Goal: Task Accomplishment & Management: Complete application form

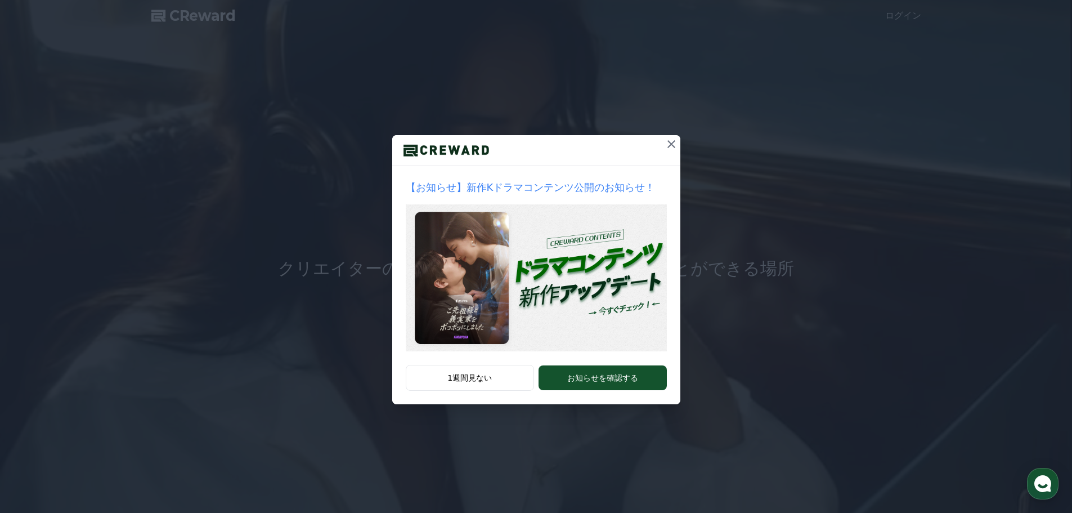
click at [671, 146] on icon at bounding box center [672, 144] width 14 height 14
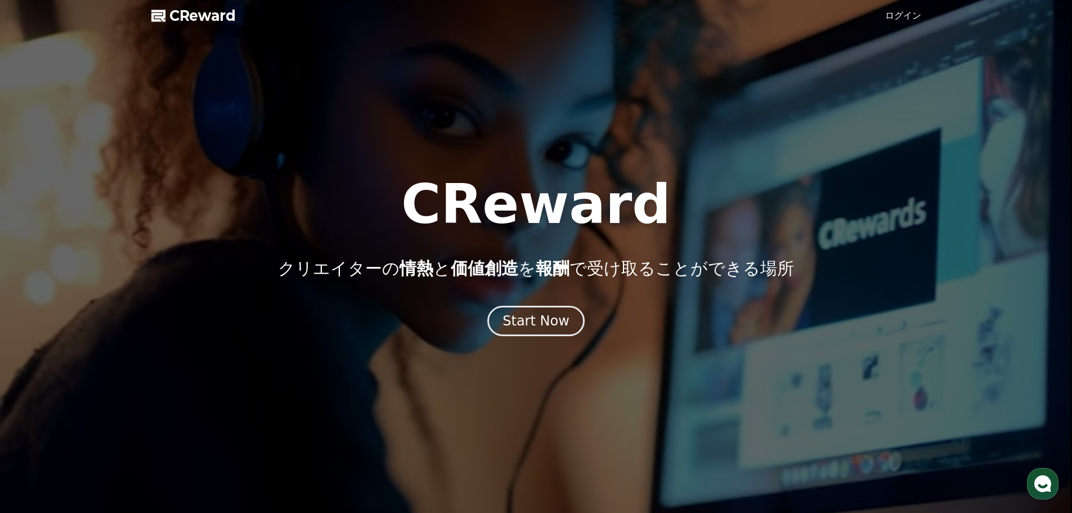
click at [917, 10] on link "ログイン" at bounding box center [903, 16] width 36 height 14
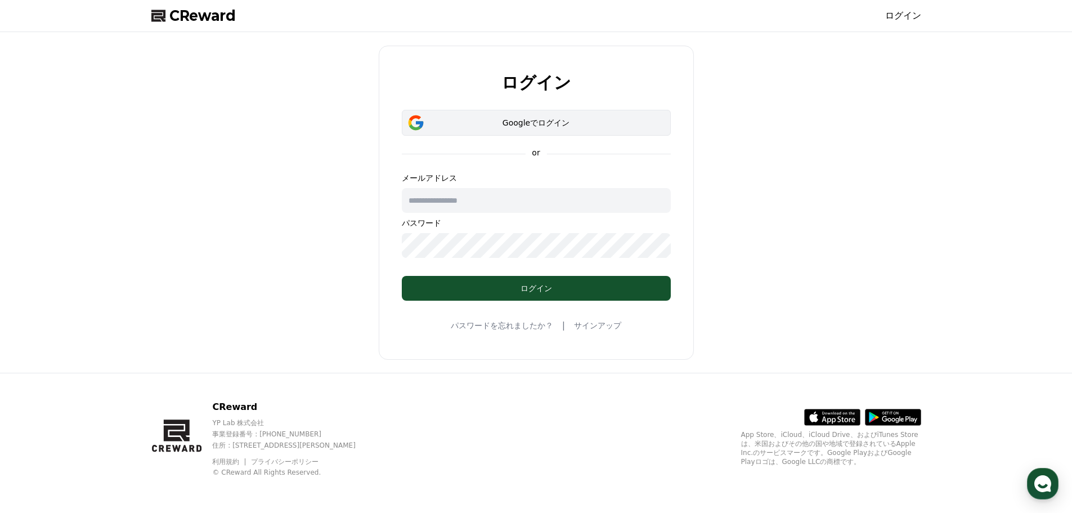
click at [479, 129] on button "Googleでログイン" at bounding box center [536, 123] width 269 height 26
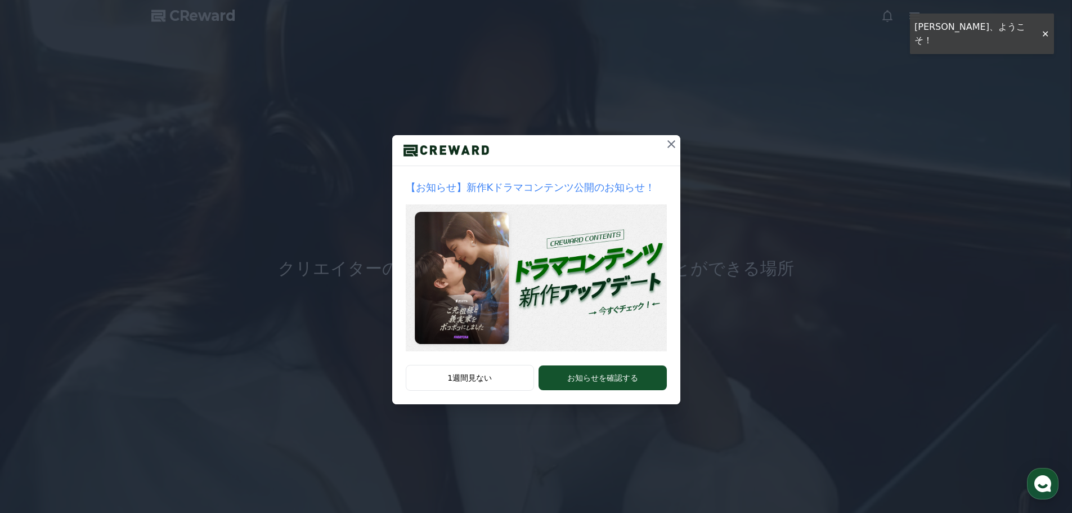
click at [671, 145] on icon at bounding box center [672, 144] width 14 height 14
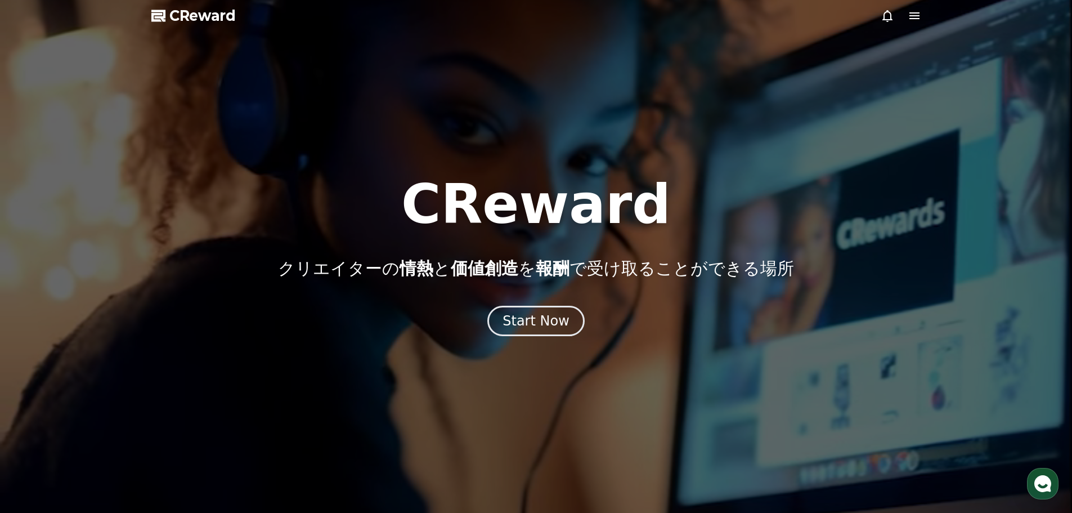
click at [917, 17] on icon at bounding box center [915, 16] width 14 height 14
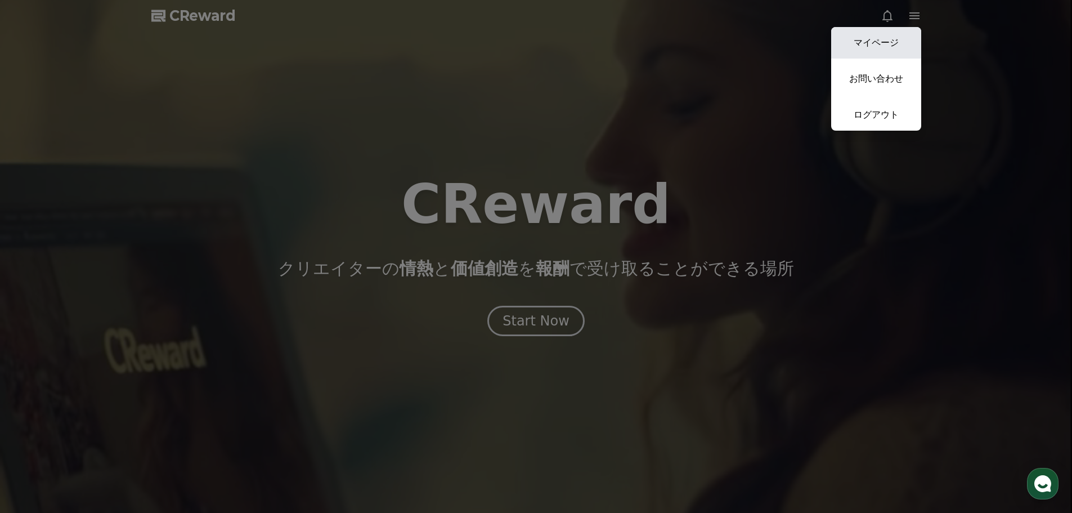
click at [867, 50] on link "マイページ" at bounding box center [876, 43] width 90 height 32
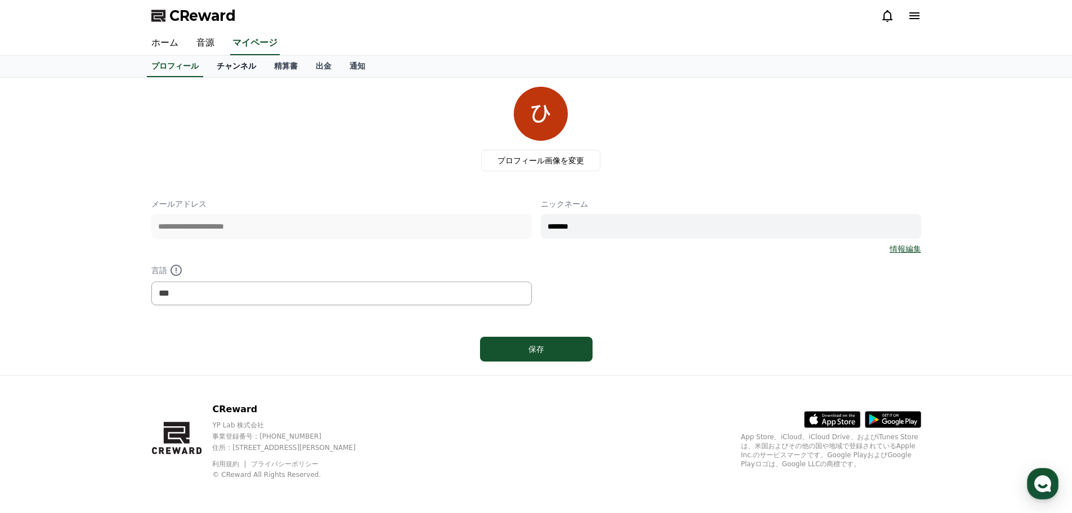
click at [228, 61] on link "チャンネル" at bounding box center [236, 66] width 57 height 21
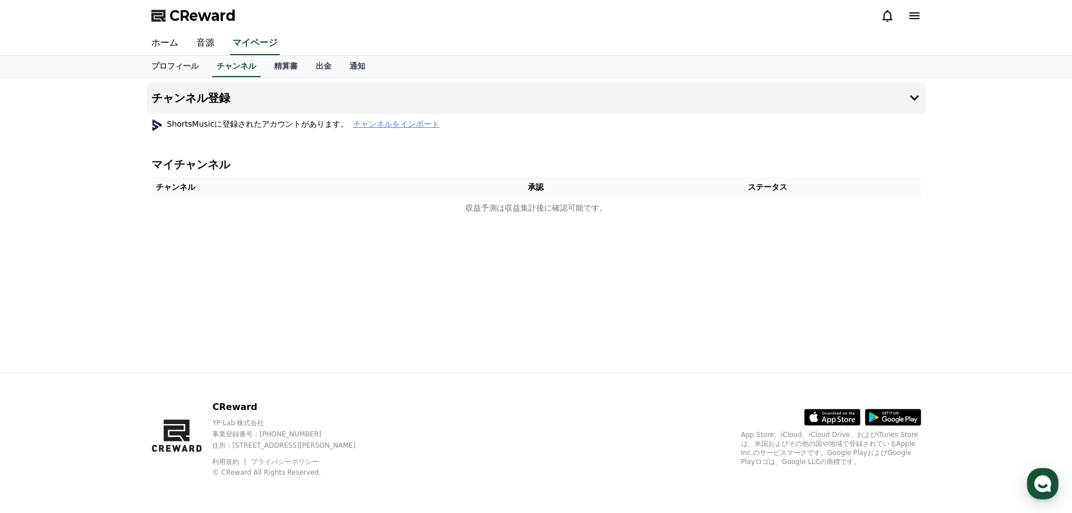
click at [201, 189] on th "チャンネル" at bounding box center [304, 187] width 307 height 21
click at [217, 101] on h4 "チャンネル登録" at bounding box center [190, 98] width 79 height 12
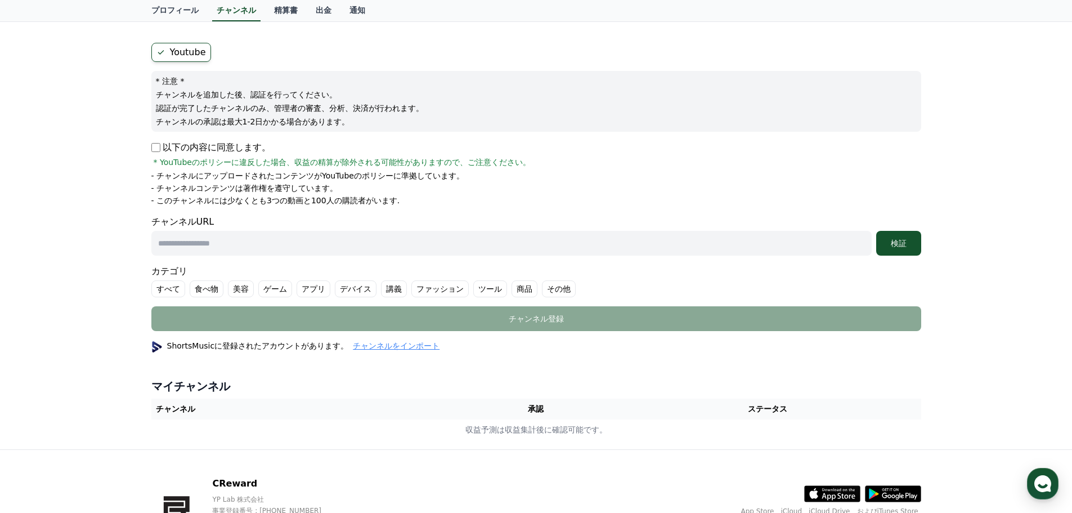
scroll to position [56, 0]
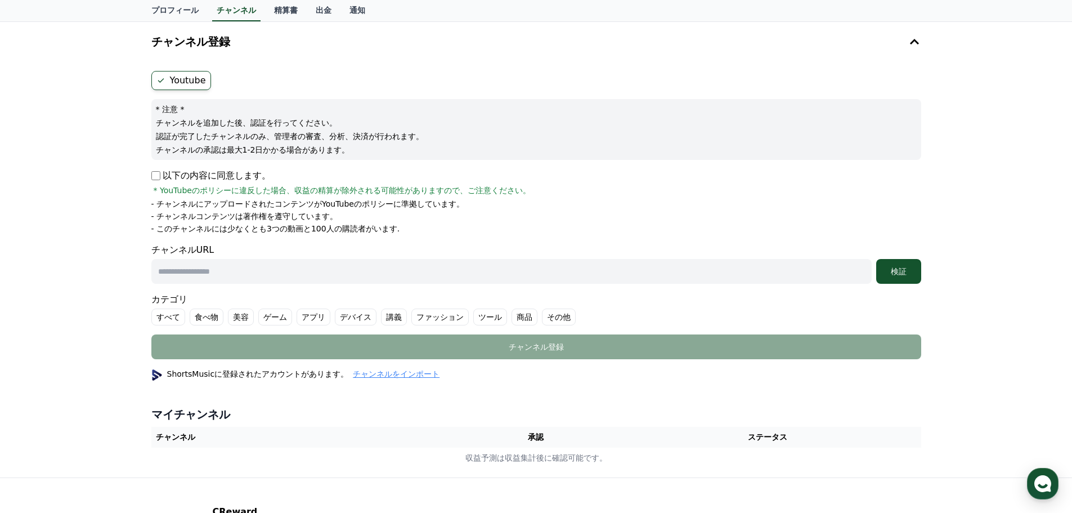
click at [204, 275] on input "text" at bounding box center [511, 271] width 720 height 25
paste input "**********"
click at [904, 274] on div "検証" at bounding box center [899, 271] width 36 height 11
click at [310, 280] on input "**********" at bounding box center [511, 271] width 720 height 25
type input "*"
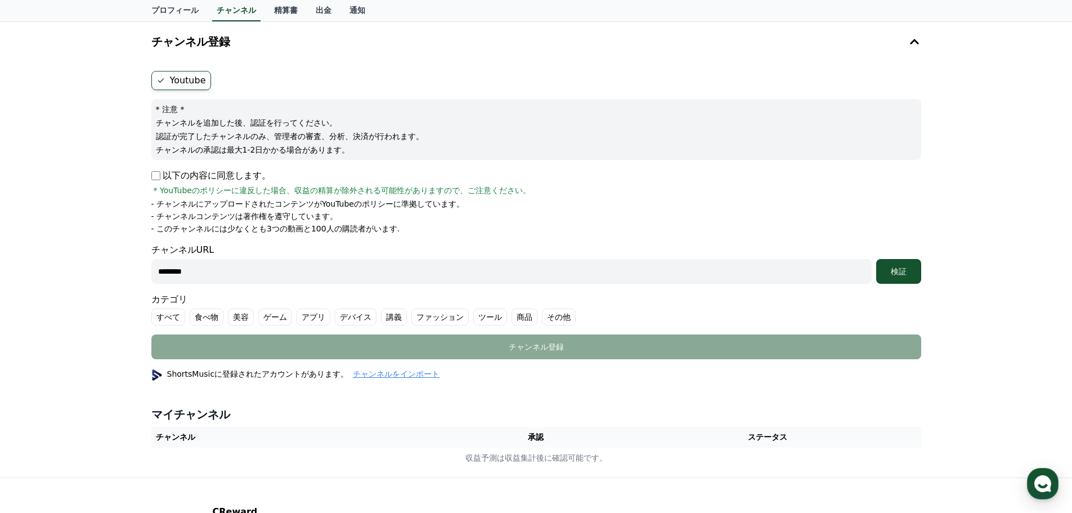
paste input "**********"
type input "**********"
click at [899, 277] on button "検証" at bounding box center [898, 271] width 45 height 25
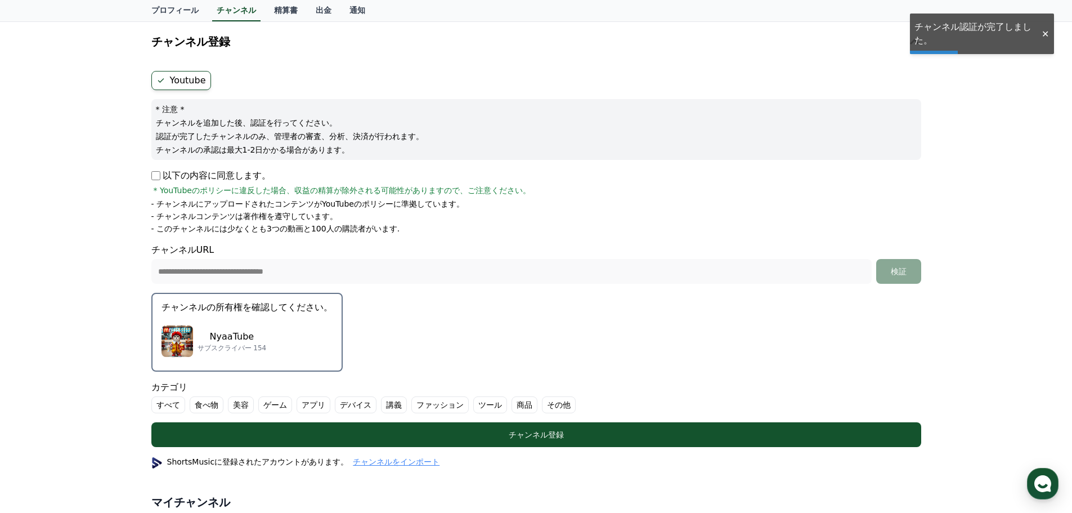
click at [243, 338] on p "NyaaTube" at bounding box center [232, 337] width 69 height 14
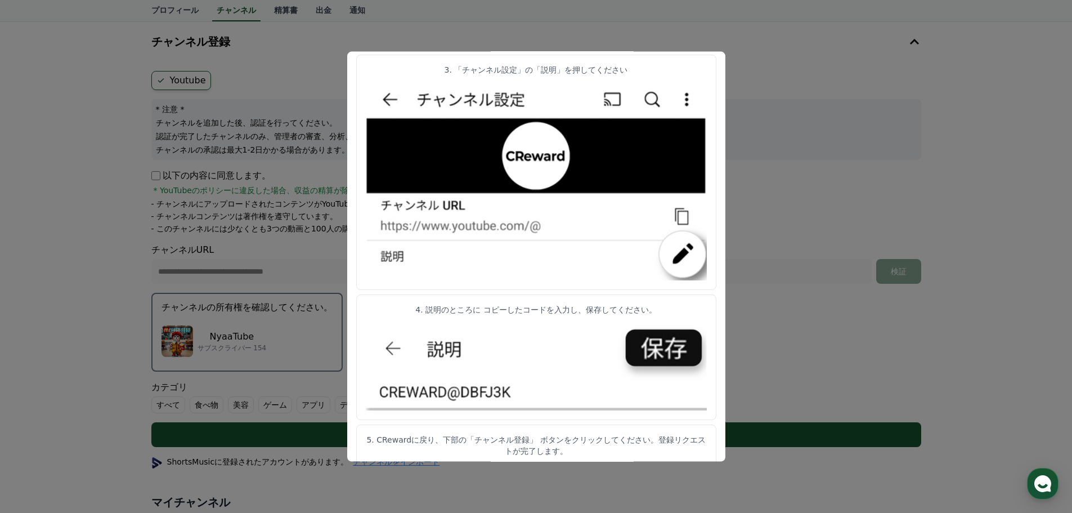
scroll to position [505, 0]
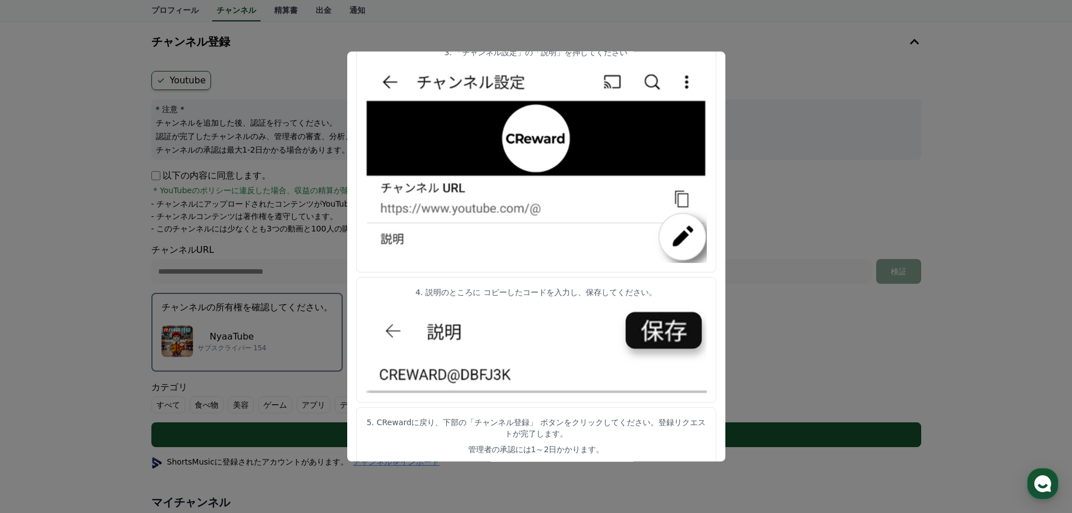
click at [640, 333] on img "modal" at bounding box center [536, 347] width 341 height 91
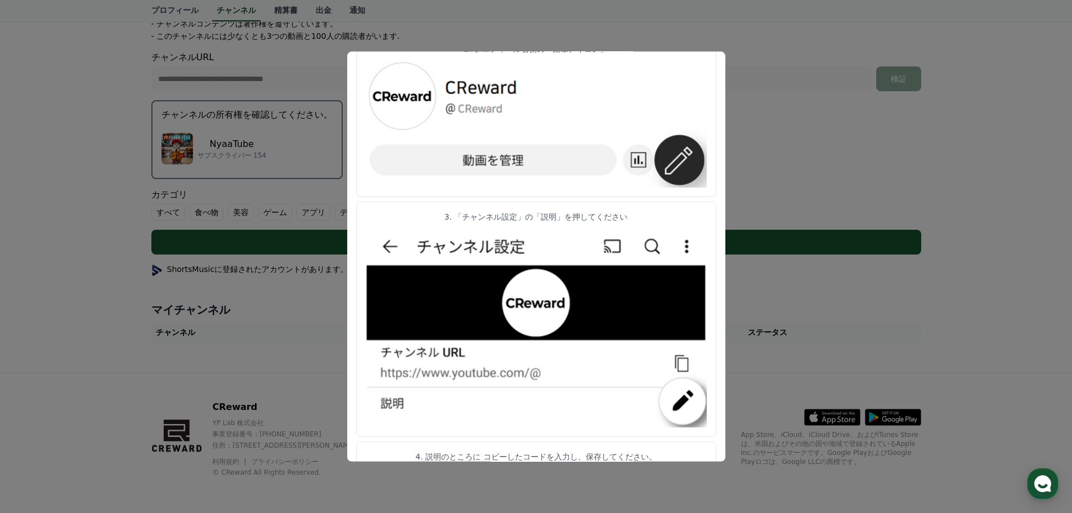
scroll to position [337, 0]
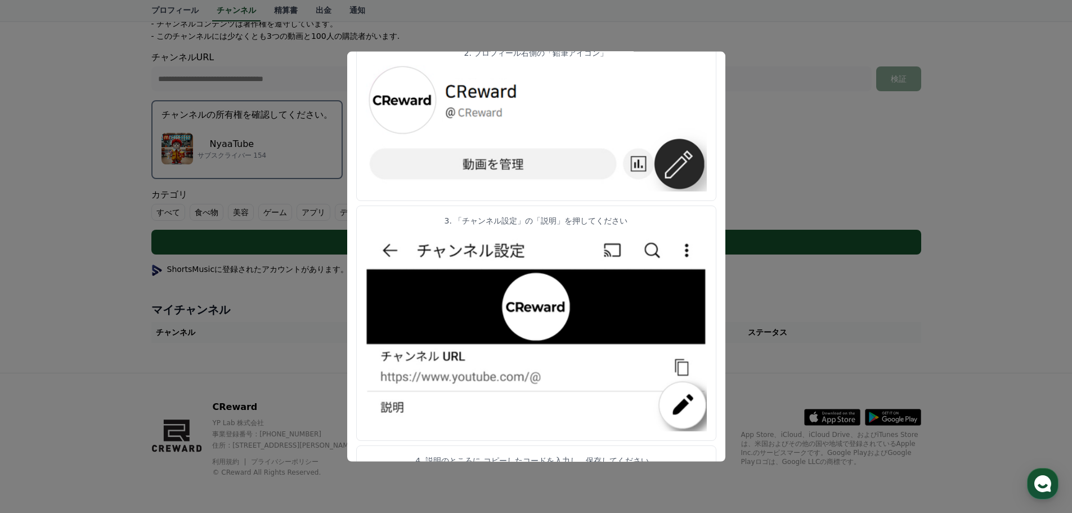
click at [789, 112] on button "close modal" at bounding box center [536, 256] width 1072 height 513
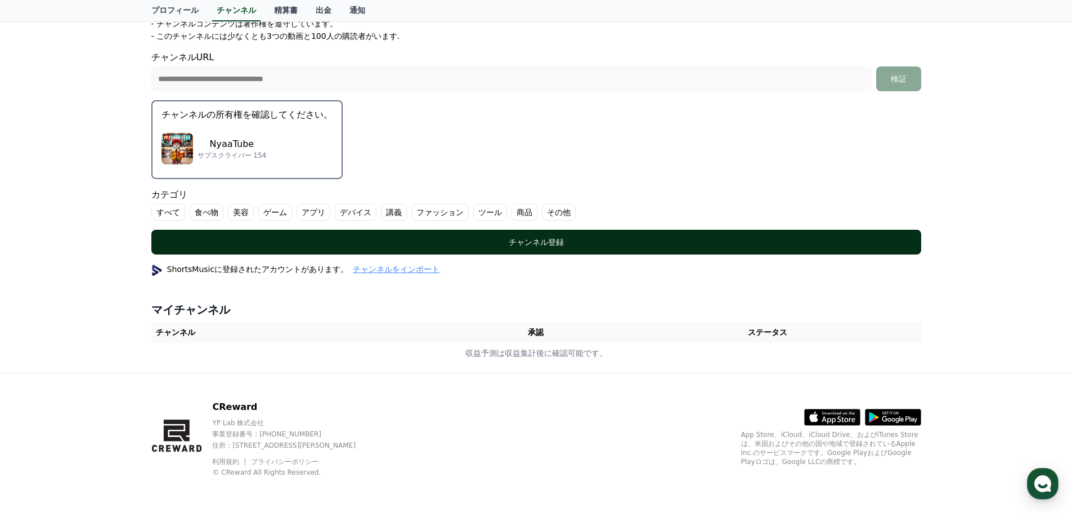
click at [520, 240] on div "チャンネル登録" at bounding box center [536, 241] width 725 height 11
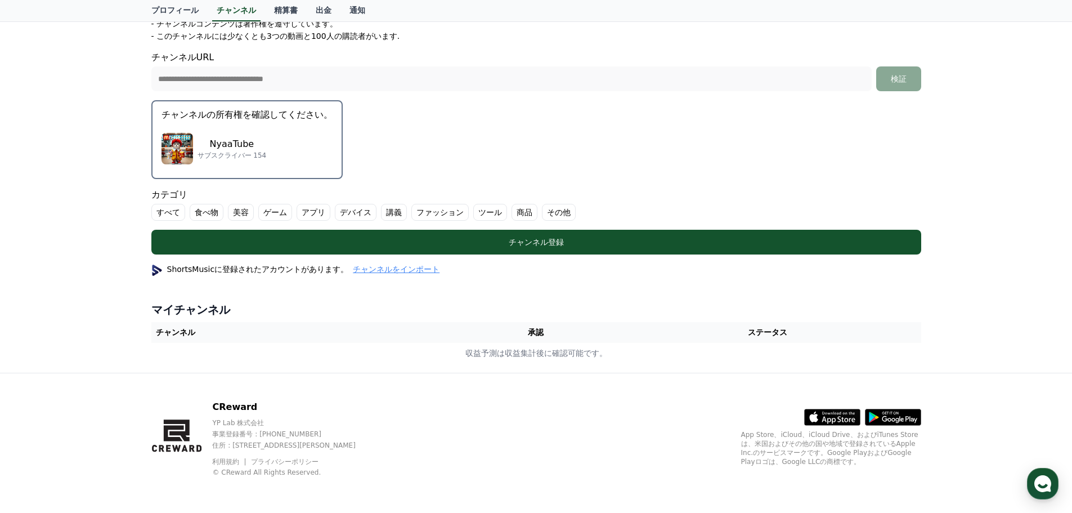
click at [542, 213] on label "その他" at bounding box center [559, 212] width 34 height 17
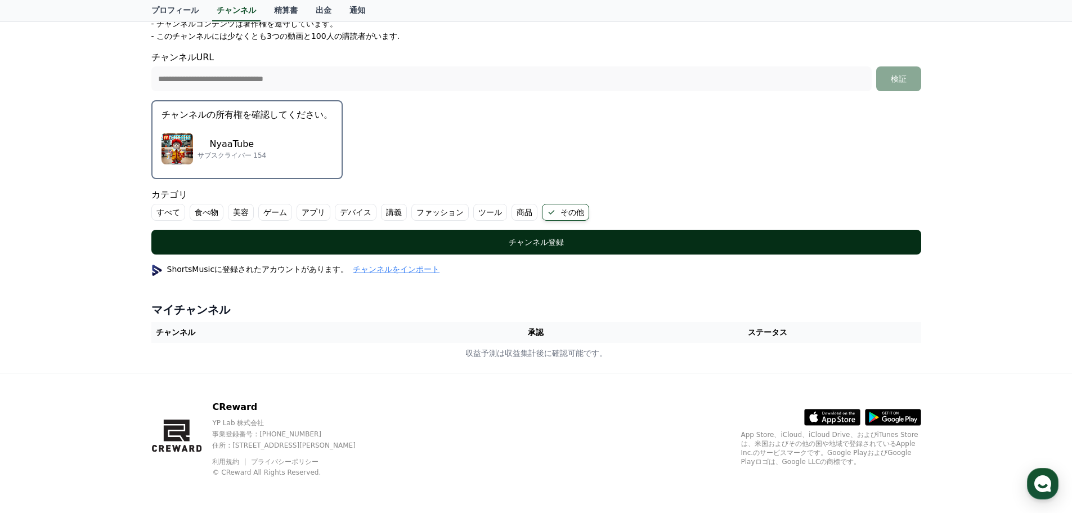
click at [536, 241] on div "チャンネル登録" at bounding box center [536, 241] width 725 height 11
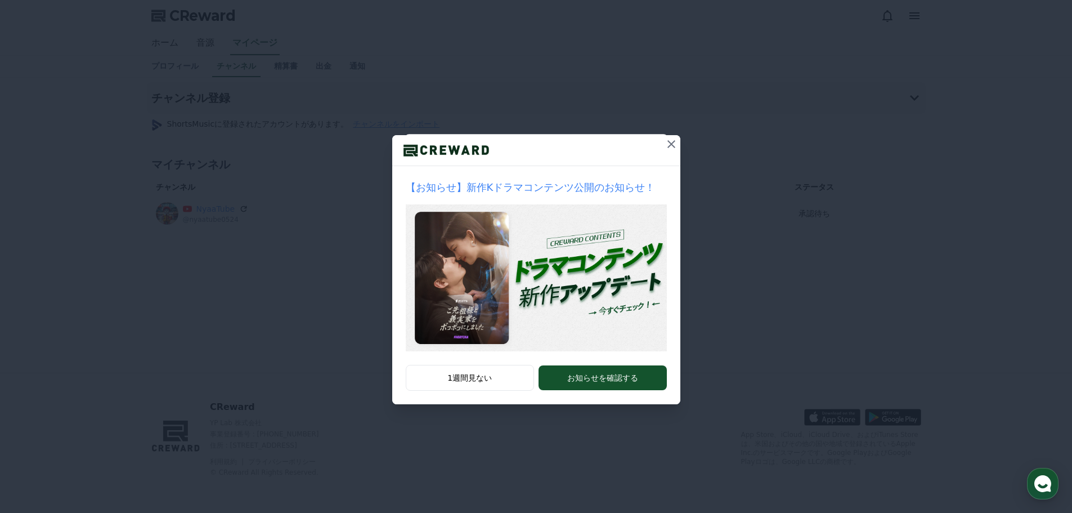
click at [666, 140] on icon at bounding box center [672, 144] width 14 height 14
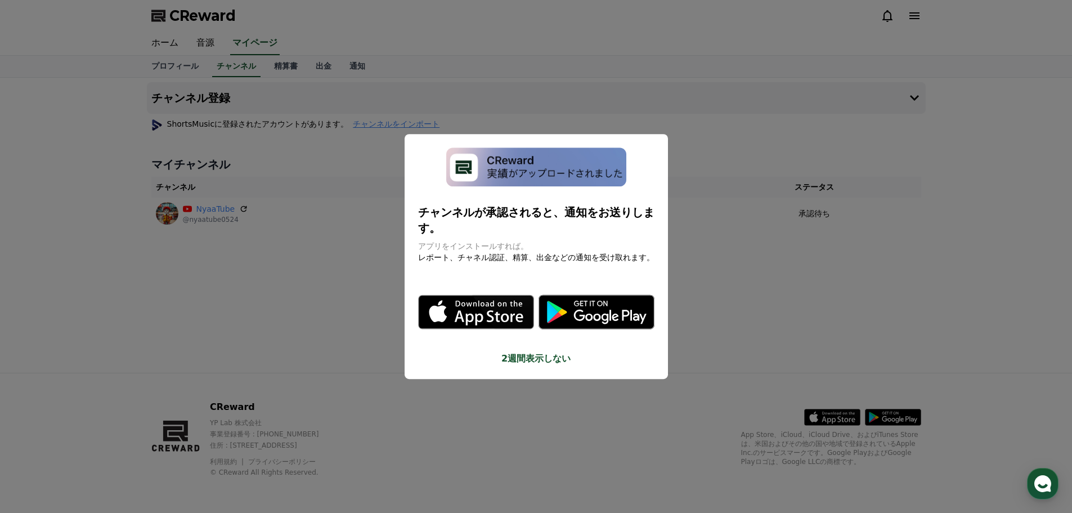
click at [244, 255] on button "close modal" at bounding box center [536, 256] width 1072 height 513
